Goal: Information Seeking & Learning: Learn about a topic

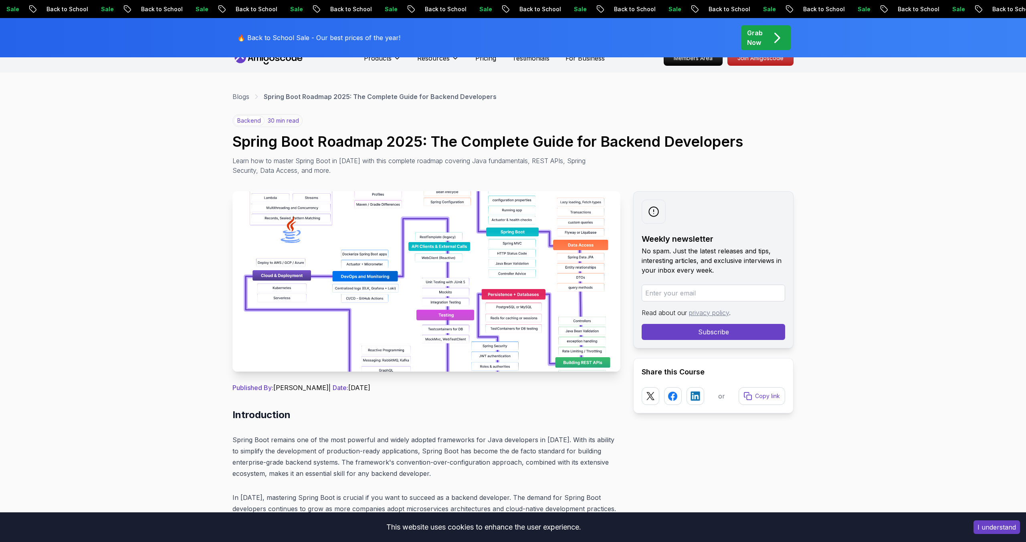
scroll to position [16, 0]
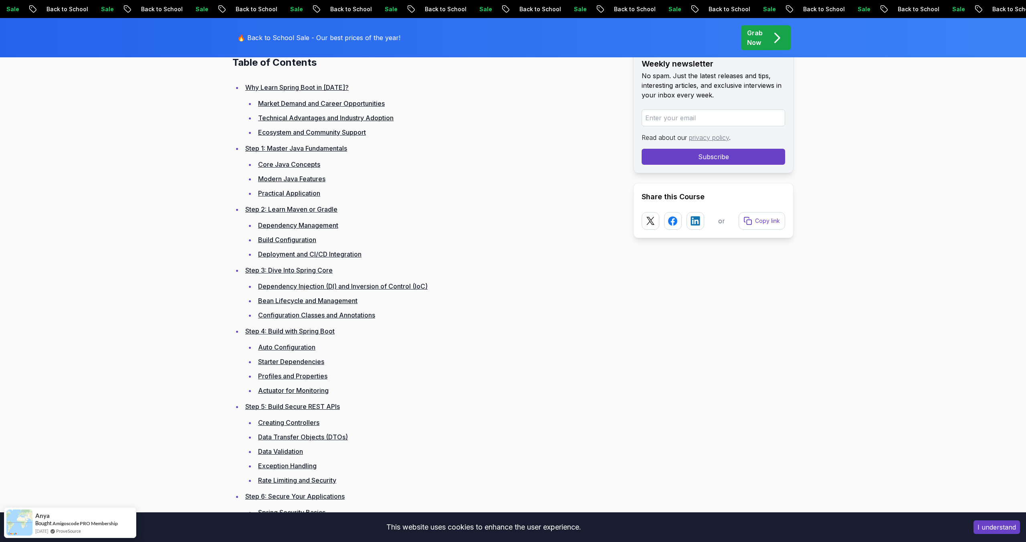
scroll to position [1126, 0]
click at [315, 145] on link "Step 1: Master Java Fundamentals" at bounding box center [296, 149] width 102 height 8
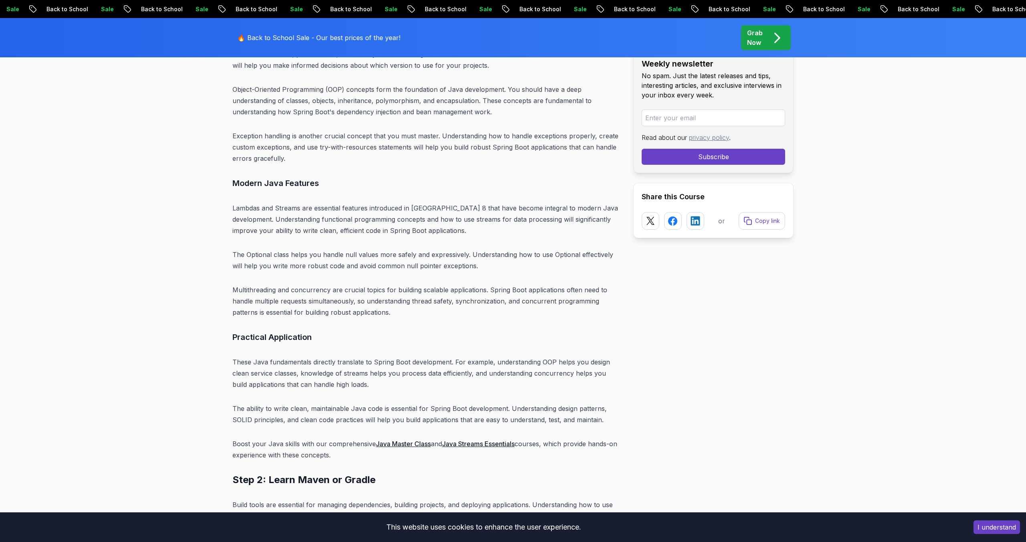
scroll to position [2821, 0]
drag, startPoint x: 256, startPoint y: 434, endPoint x: 347, endPoint y: 434, distance: 90.6
click at [347, 437] on p "Boost your Java skills with our comprehensive Java Master Class and Java Stream…" at bounding box center [426, 448] width 388 height 22
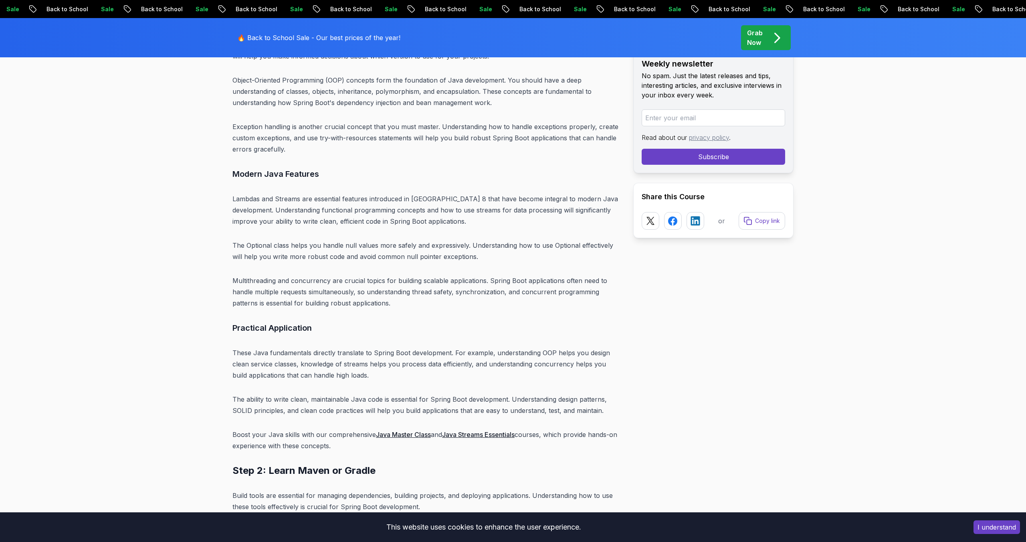
click at [417, 438] on p "Boost your Java skills with our comprehensive Java Master Class and Java Stream…" at bounding box center [426, 440] width 388 height 22
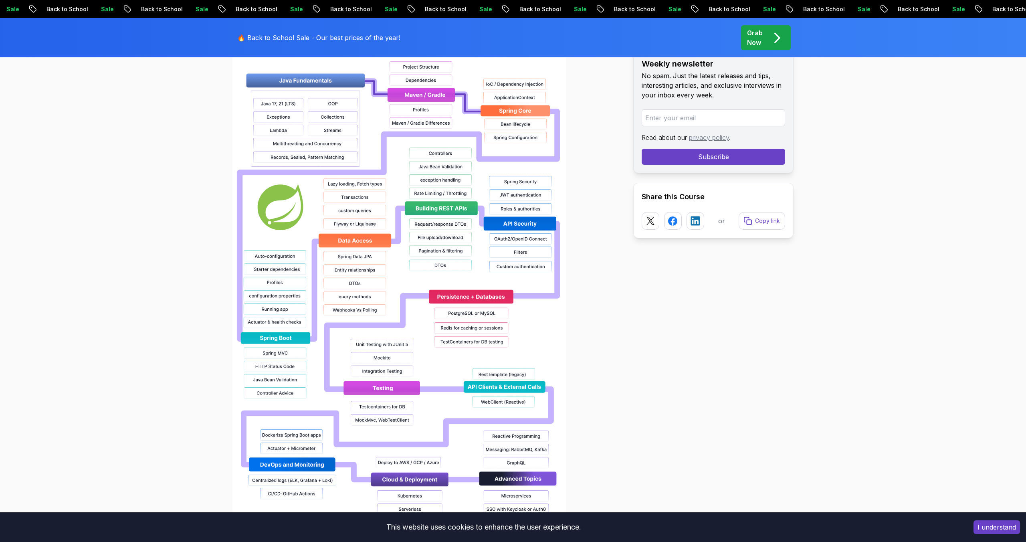
scroll to position [630, 0]
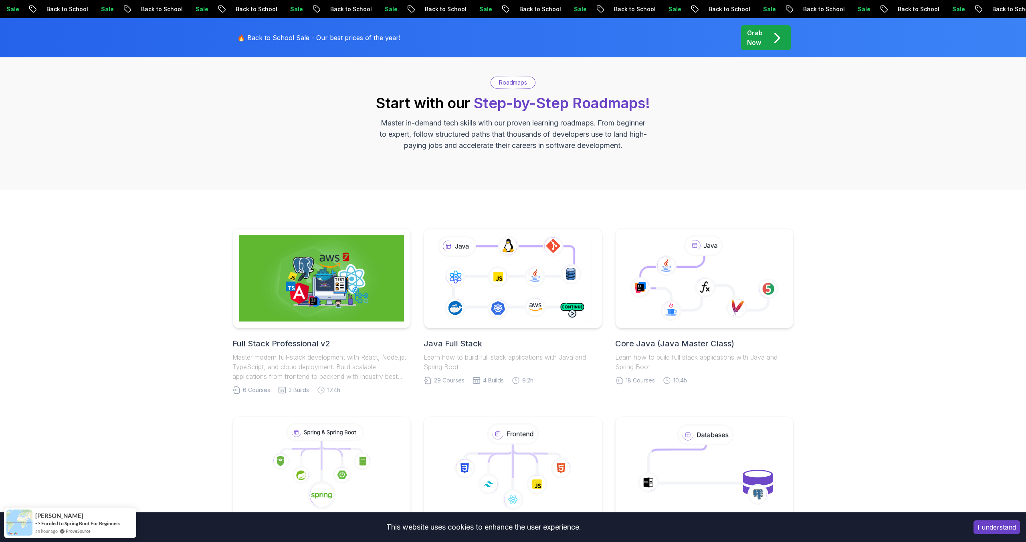
scroll to position [55, 0]
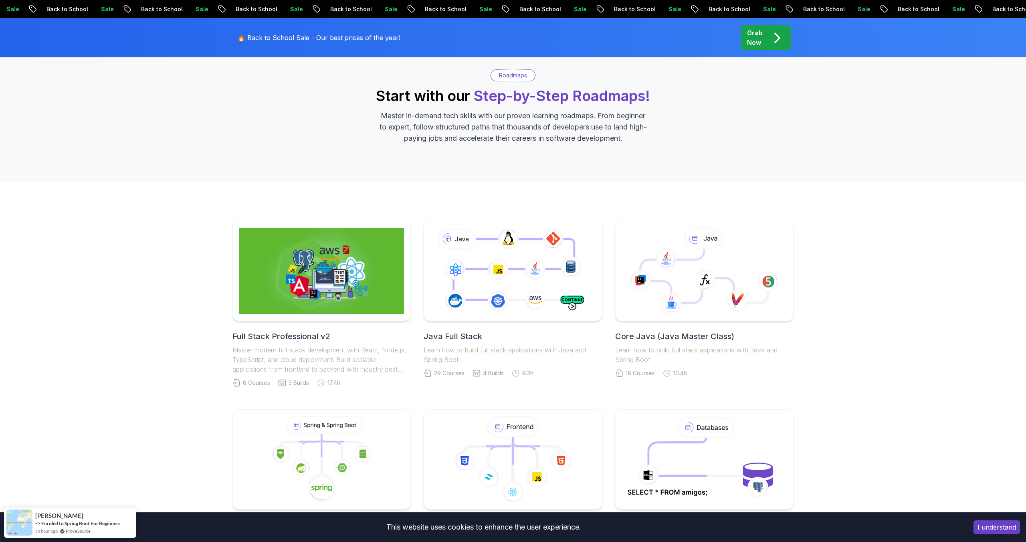
click at [469, 338] on h2 "Java Full Stack" at bounding box center [513, 336] width 178 height 11
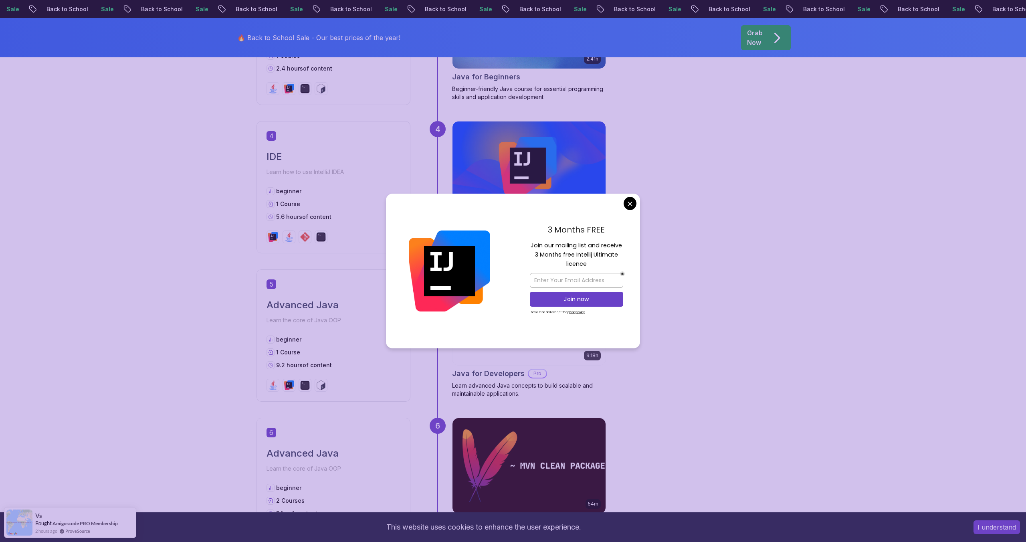
scroll to position [948, 0]
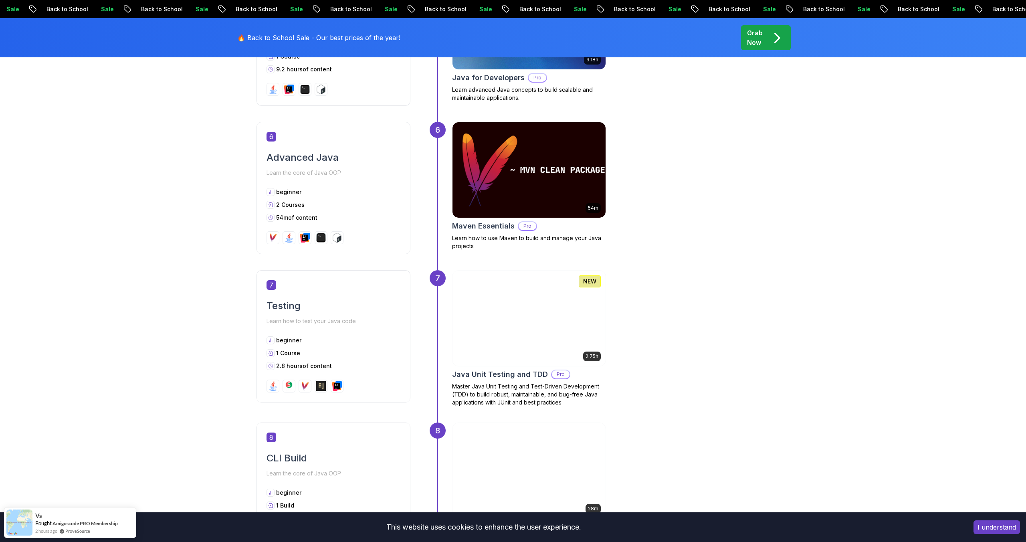
scroll to position [1235, 0]
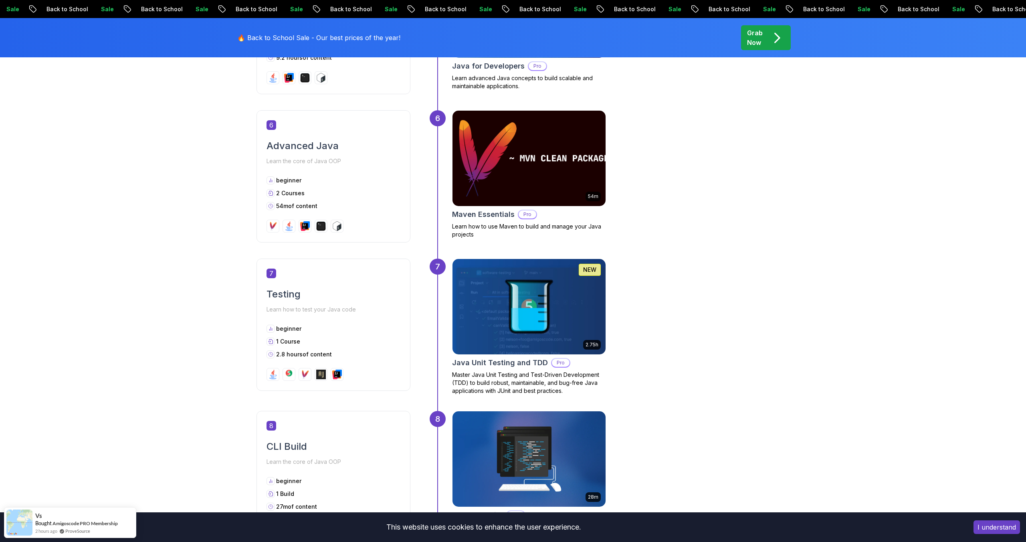
click at [540, 177] on img at bounding box center [529, 158] width 161 height 100
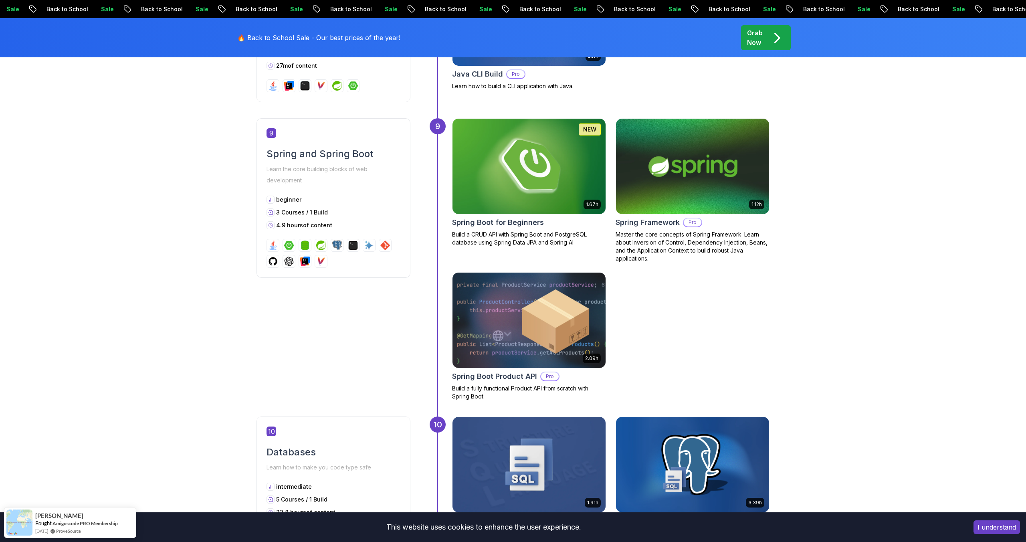
scroll to position [1677, 0]
click at [826, 399] on div "Getting Started Let’s kick things off! Begin your journey by completing the fir…" at bounding box center [513, 329] width 1026 height 3358
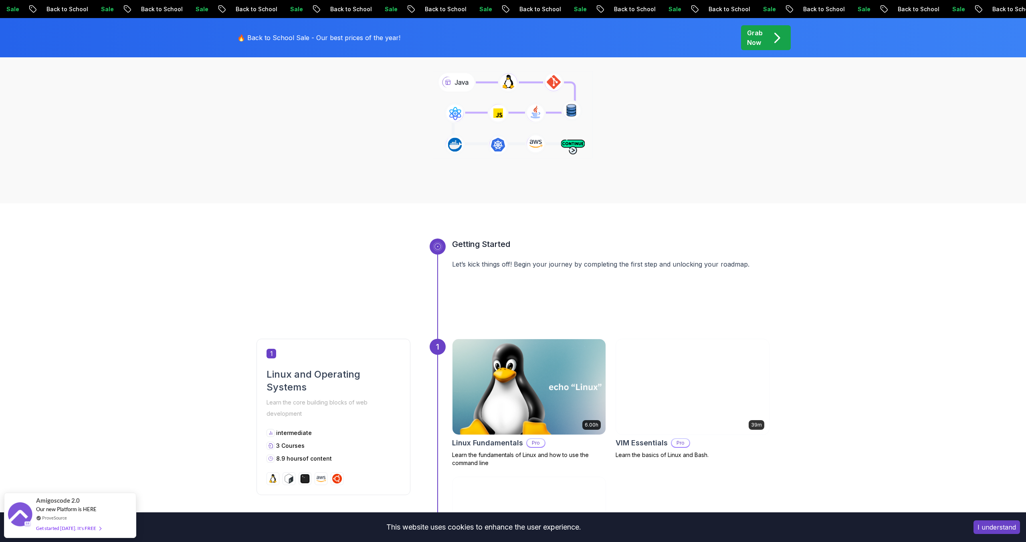
scroll to position [0, 0]
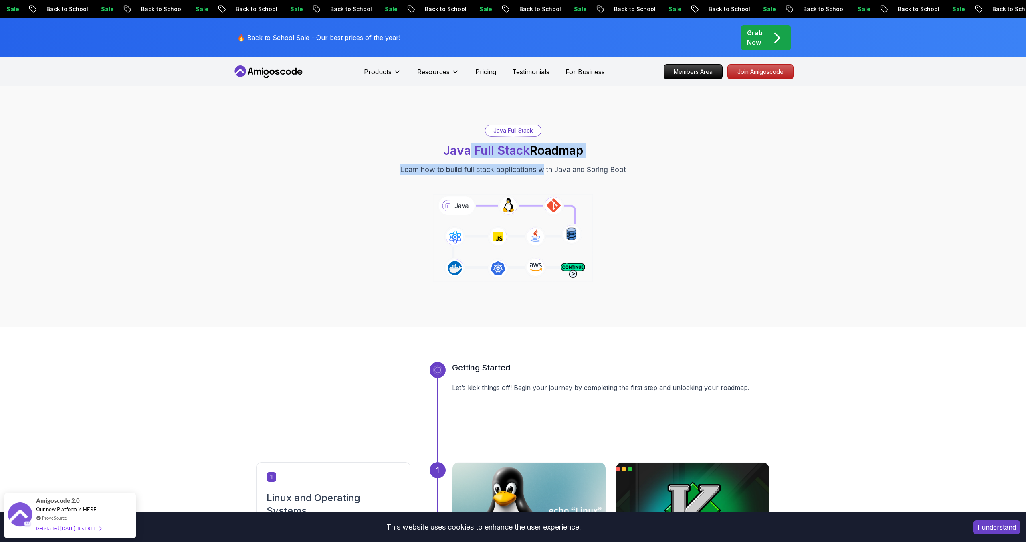
drag, startPoint x: 470, startPoint y: 149, endPoint x: 545, endPoint y: 168, distance: 77.2
click at [546, 168] on div "Java Full Stack Java Full Stack Roadmap Learn how to build full stack applicati…" at bounding box center [512, 150] width 561 height 51
click at [545, 168] on p "Learn how to build full stack applications with Java and Spring Boot" at bounding box center [513, 169] width 226 height 11
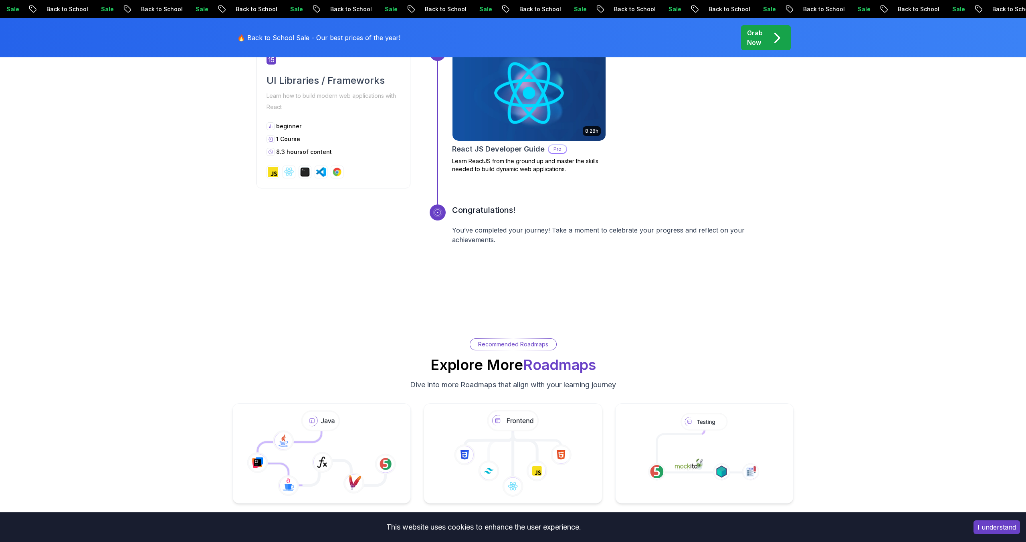
scroll to position [3366, 0]
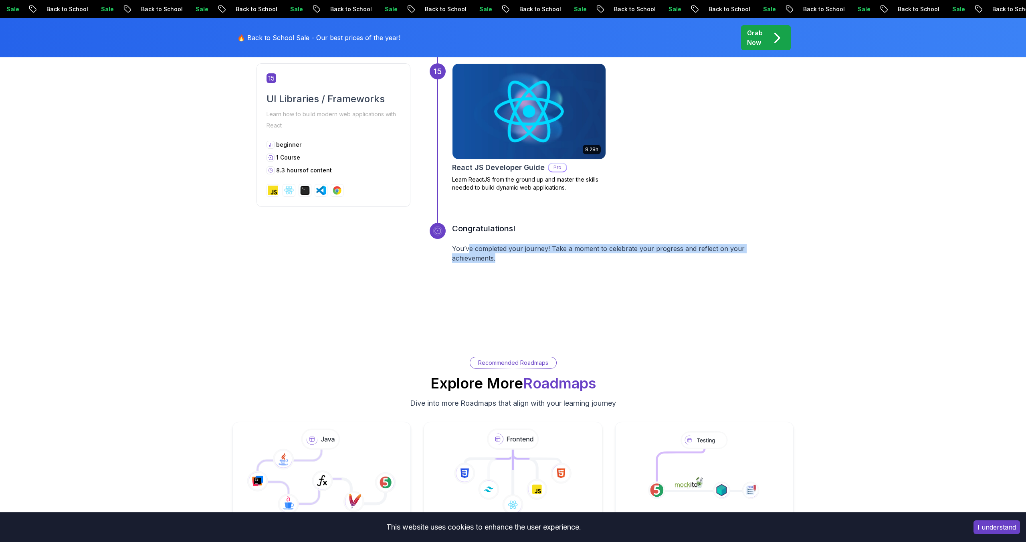
drag, startPoint x: 467, startPoint y: 245, endPoint x: 525, endPoint y: 265, distance: 60.7
click at [525, 265] on div "Congratulations! You’ve completed your journey! Take a moment to celebrate your…" at bounding box center [610, 253] width 317 height 60
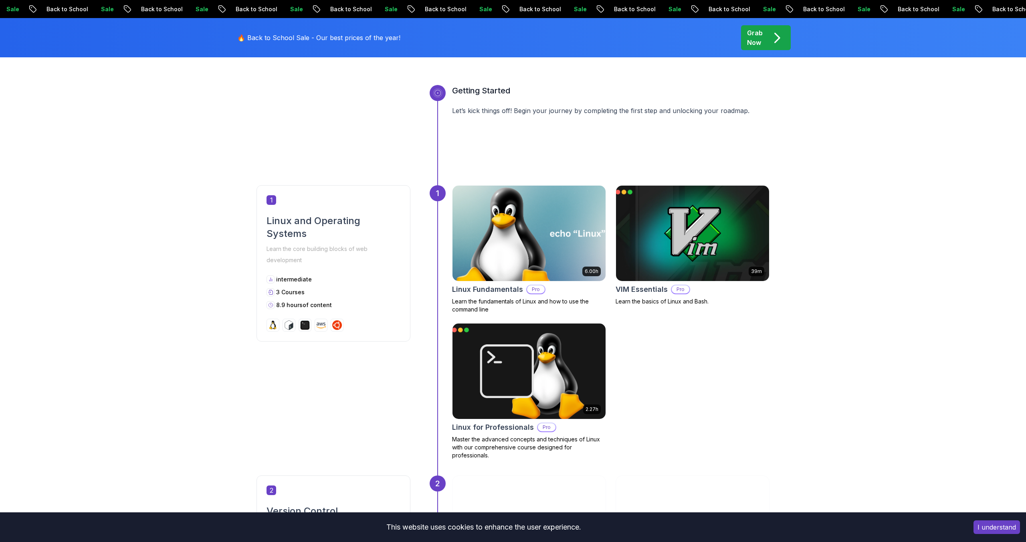
scroll to position [222, 0]
